Goal: Information Seeking & Learning: Learn about a topic

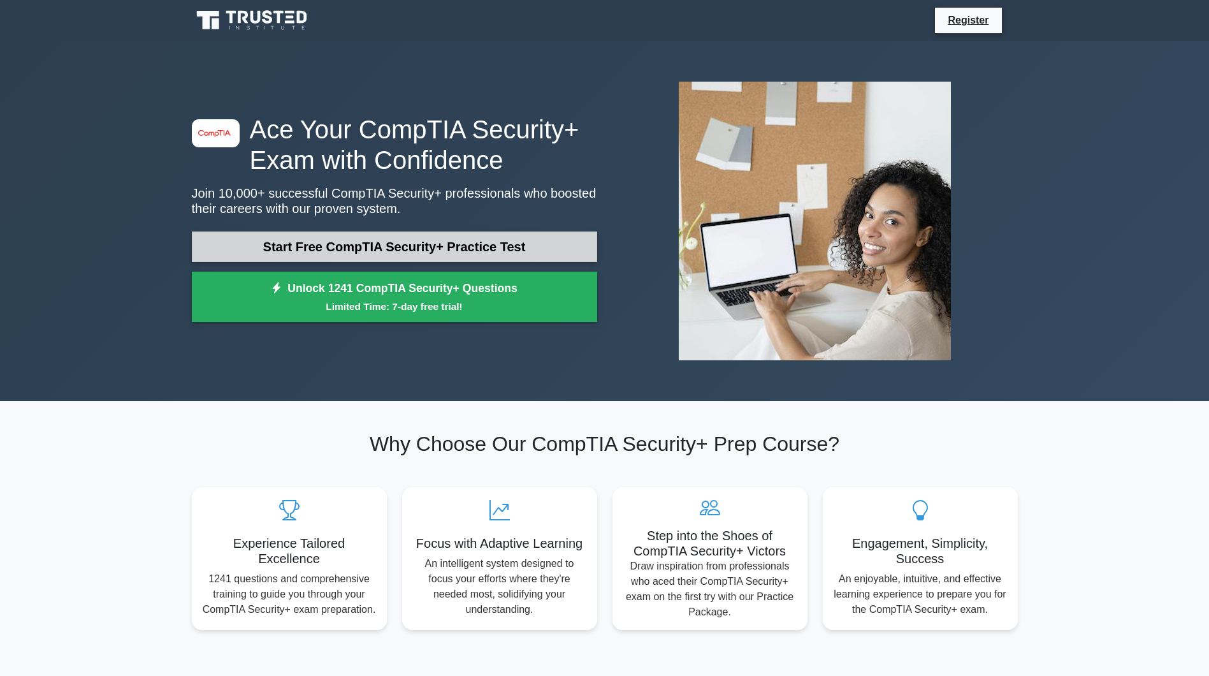
click at [395, 252] on link "Start Free CompTIA Security+ Practice Test" at bounding box center [394, 246] width 405 height 31
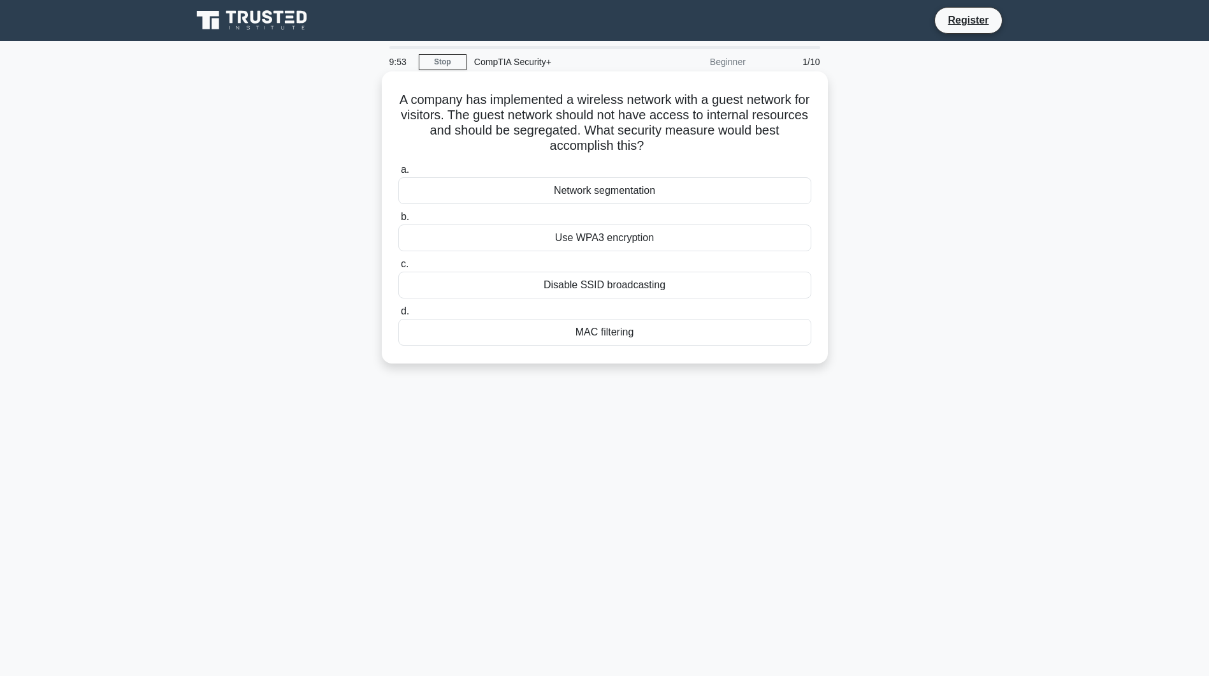
drag, startPoint x: 484, startPoint y: 117, endPoint x: 461, endPoint y: 111, distance: 24.3
click at [461, 111] on h5 "A company has implemented a wireless network with a guest network for visitors.…" at bounding box center [605, 123] width 416 height 62
click at [467, 111] on h5 "A company has implemented a wireless network with a guest network for visitors.…" at bounding box center [605, 123] width 416 height 62
click at [619, 194] on div "Network segmentation" at bounding box center [604, 190] width 413 height 27
click at [398, 174] on input "a. Network segmentation" at bounding box center [398, 170] width 0 height 8
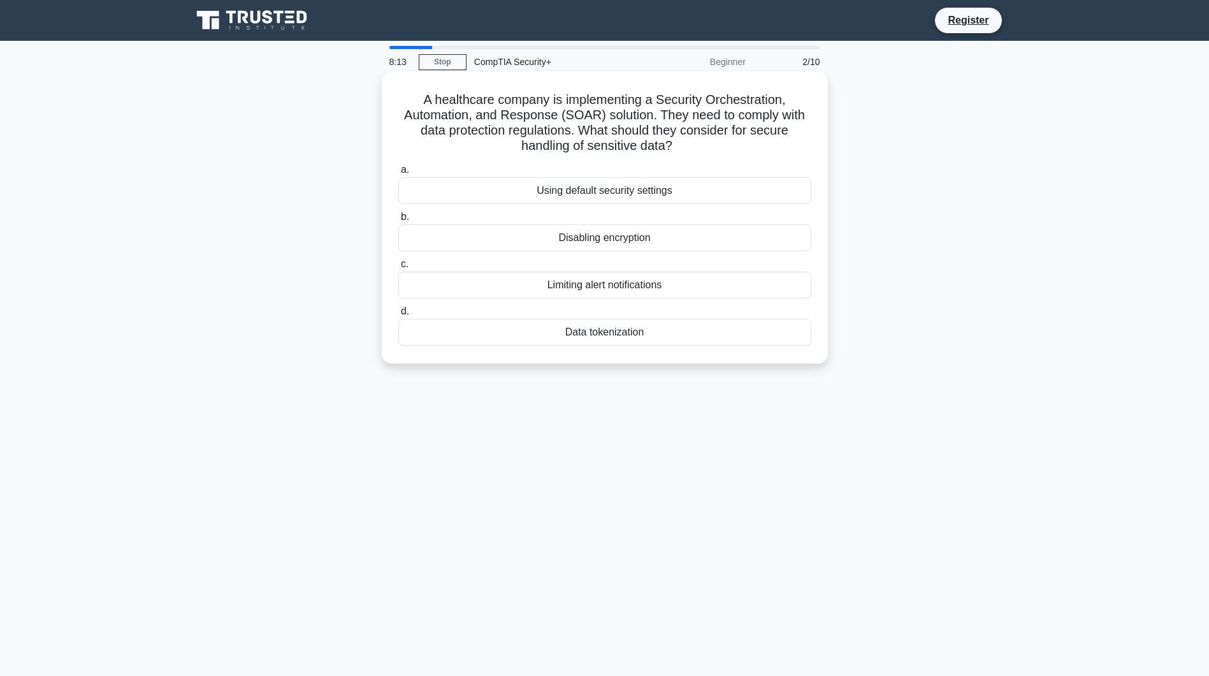
click at [623, 336] on div "Data tokenization" at bounding box center [604, 332] width 413 height 27
click at [398, 315] on input "d. Data tokenization" at bounding box center [398, 311] width 0 height 8
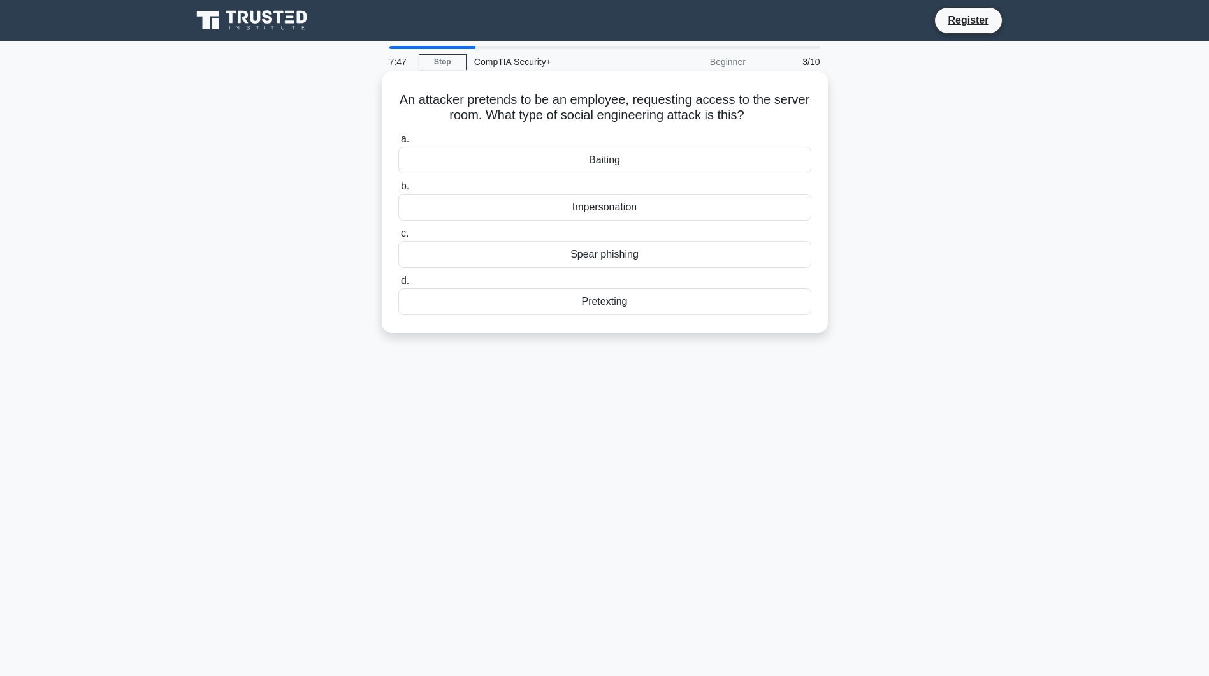
click at [641, 305] on div "Pretexting" at bounding box center [604, 301] width 413 height 27
click at [398, 285] on input "d. Pretexting" at bounding box center [398, 281] width 0 height 8
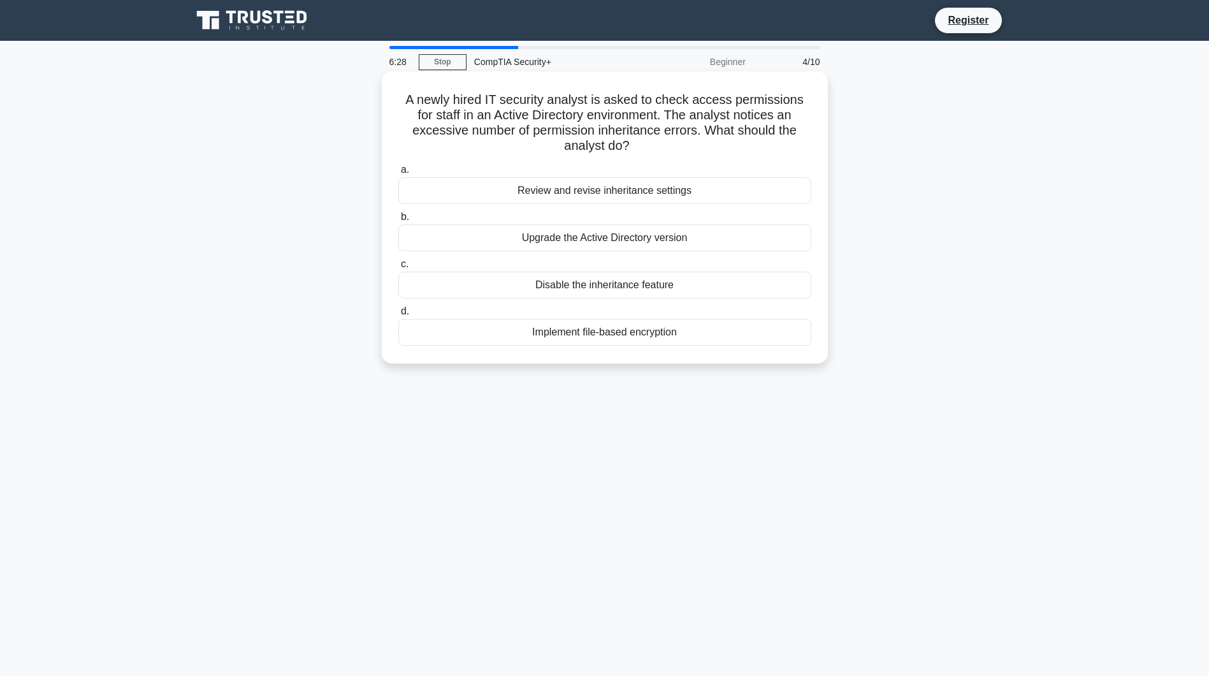
click at [641, 196] on div "Review and revise inheritance settings" at bounding box center [604, 190] width 413 height 27
click at [637, 197] on div "Review and revise inheritance settings" at bounding box center [604, 190] width 413 height 27
click at [398, 174] on input "a. Review and revise inheritance settings" at bounding box center [398, 170] width 0 height 8
click at [617, 192] on div "Role-based access control (RBAC)" at bounding box center [604, 190] width 413 height 27
click at [398, 174] on input "a. Role-based access control (RBAC)" at bounding box center [398, 170] width 0 height 8
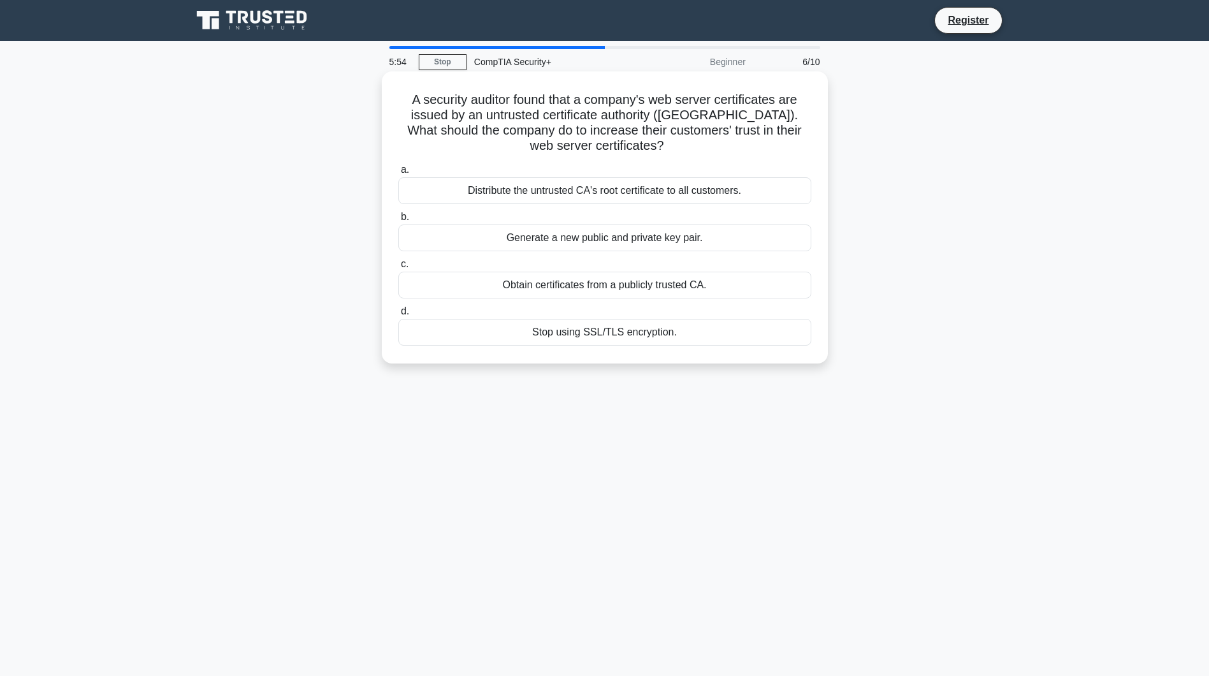
click at [604, 180] on div "Distribute the untrusted CA's root certificate to all customers." at bounding box center [604, 190] width 413 height 27
click at [398, 174] on input "a. Distribute the untrusted CA's root certificate to all customers." at bounding box center [398, 170] width 0 height 8
click at [622, 194] on div "Manually configure security policies for each provider" at bounding box center [604, 190] width 413 height 27
click at [398, 174] on input "a. Manually configure security policies for each provider" at bounding box center [398, 170] width 0 height 8
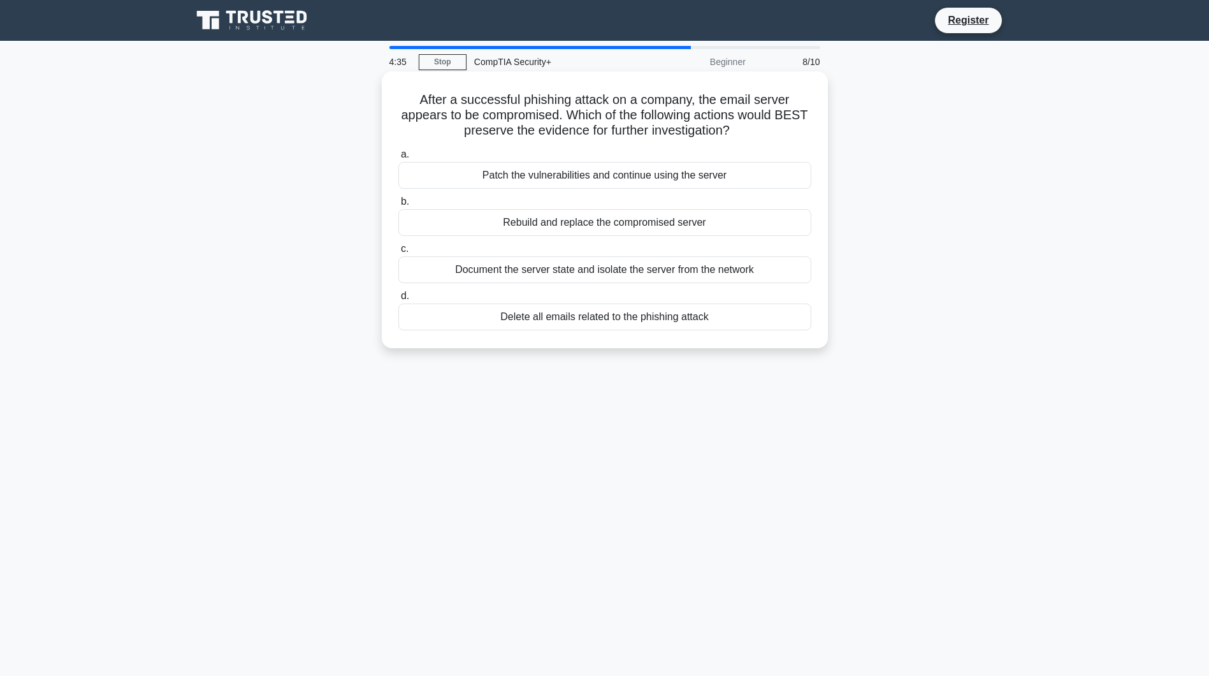
click at [753, 273] on div "Document the server state and isolate the server from the network" at bounding box center [604, 269] width 413 height 27
click at [398, 253] on input "c. Document the server state and isolate the server from the network" at bounding box center [398, 249] width 0 height 8
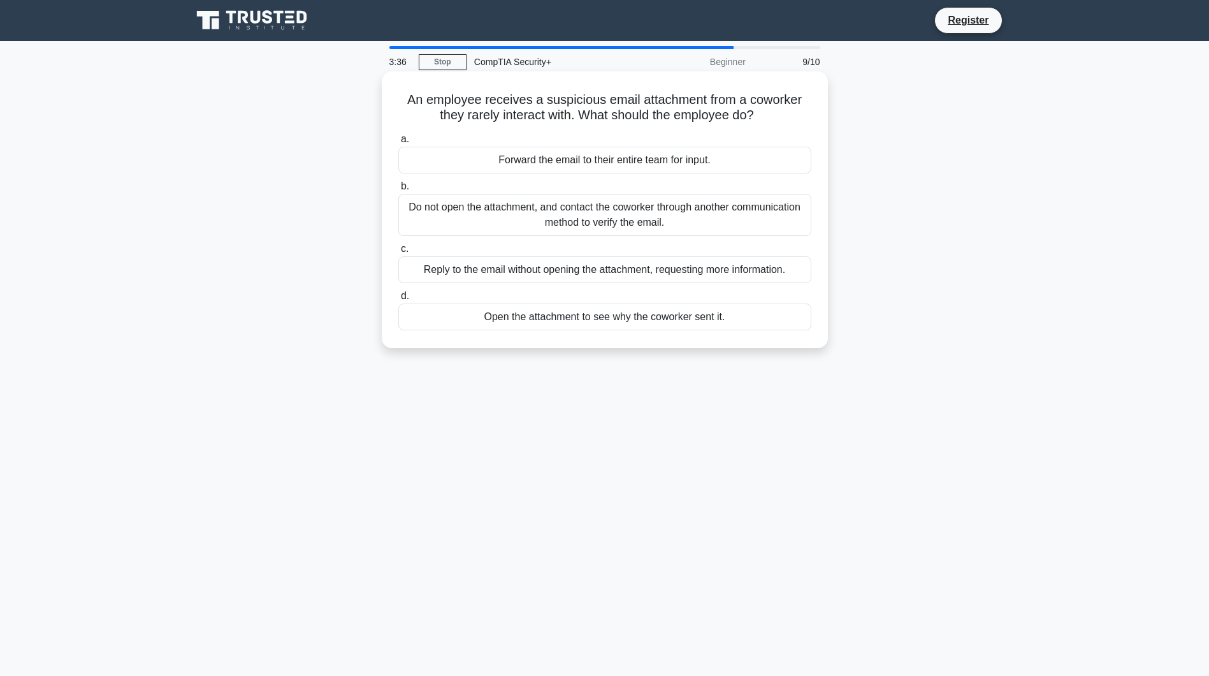
click at [667, 224] on div "Do not open the attachment, and contact the coworker through another communicat…" at bounding box center [604, 215] width 413 height 42
click at [398, 191] on input "b. Do not open the attachment, and contact the coworker through another communi…" at bounding box center [398, 186] width 0 height 8
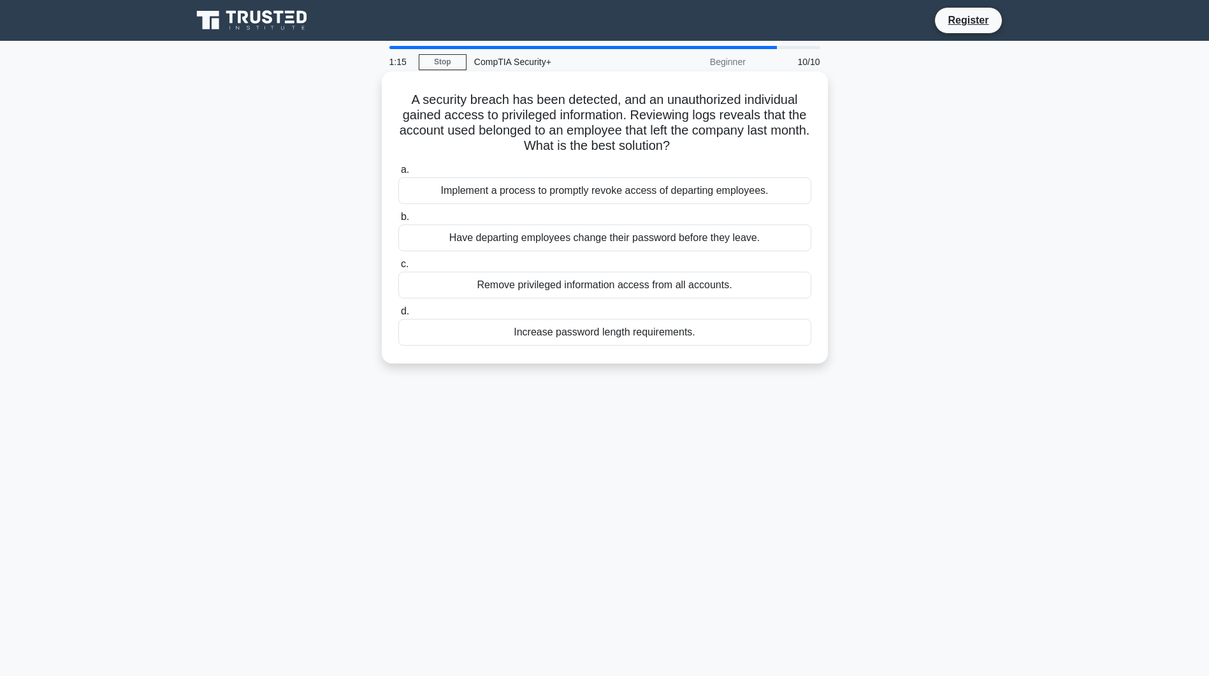
click at [631, 236] on div "Have departing employees change their password before they leave." at bounding box center [604, 237] width 413 height 27
click at [398, 221] on input "b. Have departing employees change their password before they leave." at bounding box center [398, 217] width 0 height 8
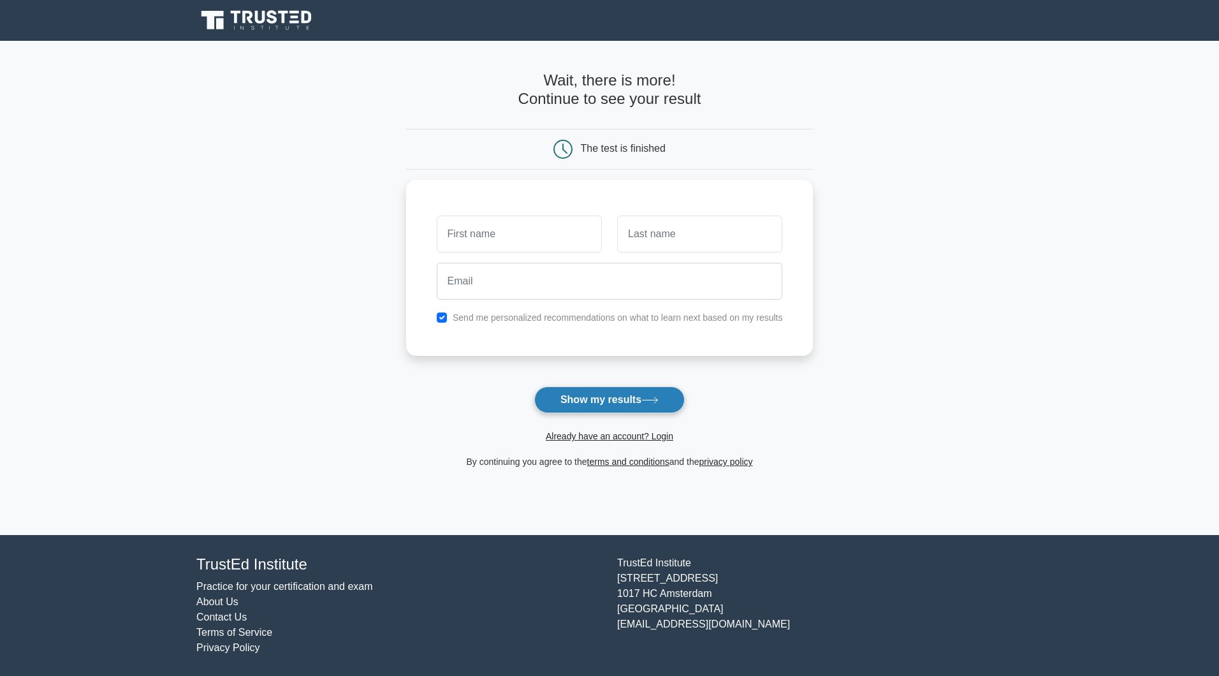
click at [628, 407] on button "Show my results" at bounding box center [609, 399] width 150 height 27
